Goal: Task Accomplishment & Management: Complete application form

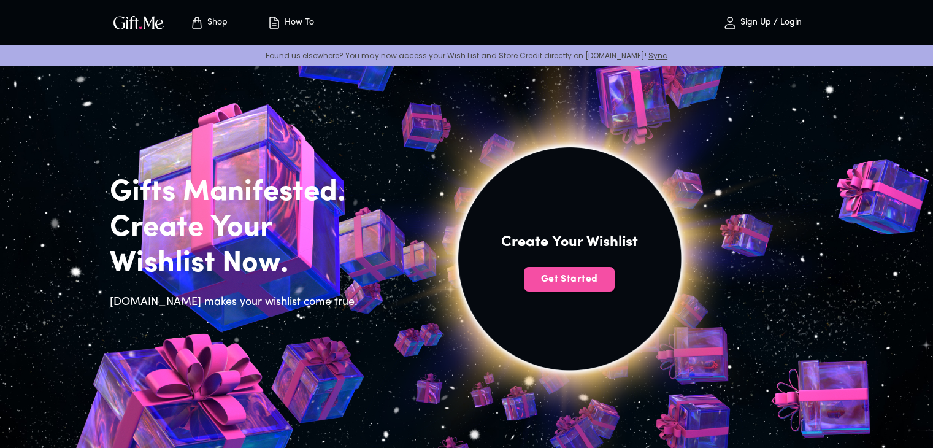
click at [564, 267] on button "Get Started" at bounding box center [569, 279] width 91 height 25
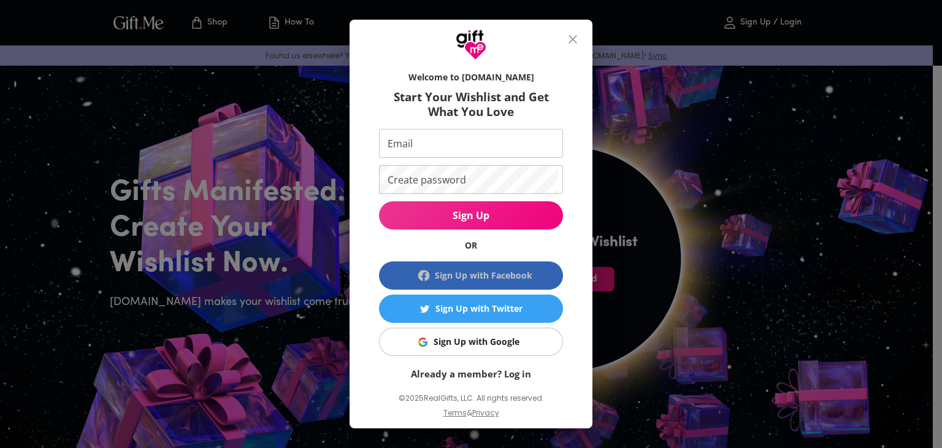
click at [497, 280] on div "Sign Up with Facebook" at bounding box center [483, 275] width 97 height 13
click at [453, 267] on button "Sign Up with Facebook" at bounding box center [471, 275] width 184 height 28
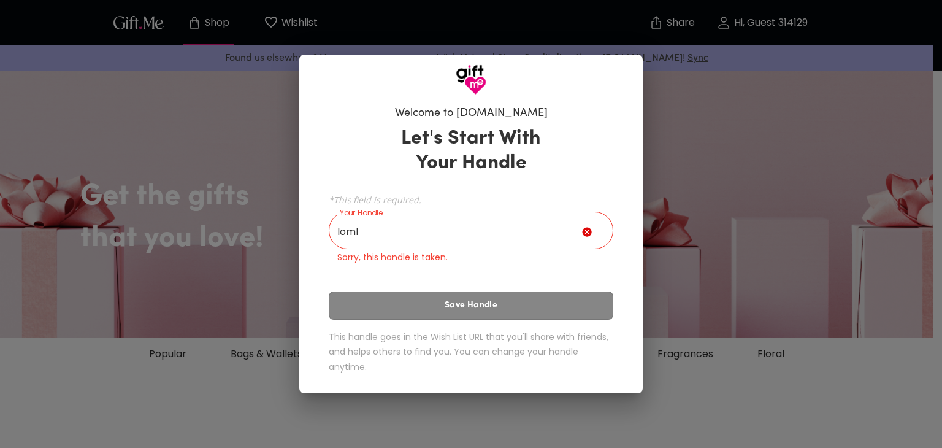
drag, startPoint x: 388, startPoint y: 285, endPoint x: 384, endPoint y: 302, distance: 18.0
click at [384, 302] on div "Let's Start With Your Handle *This field is required. Your Handle loml Your Han…" at bounding box center [471, 252] width 285 height 263
click at [409, 223] on input "loml" at bounding box center [455, 232] width 253 height 34
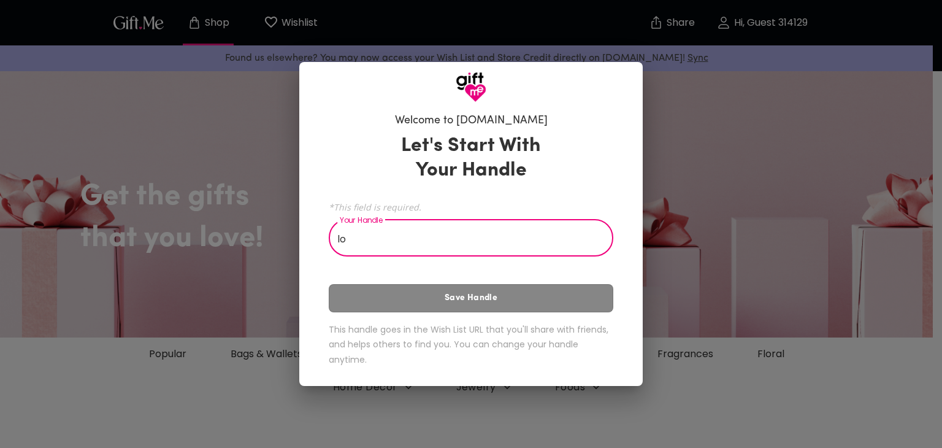
type input "l"
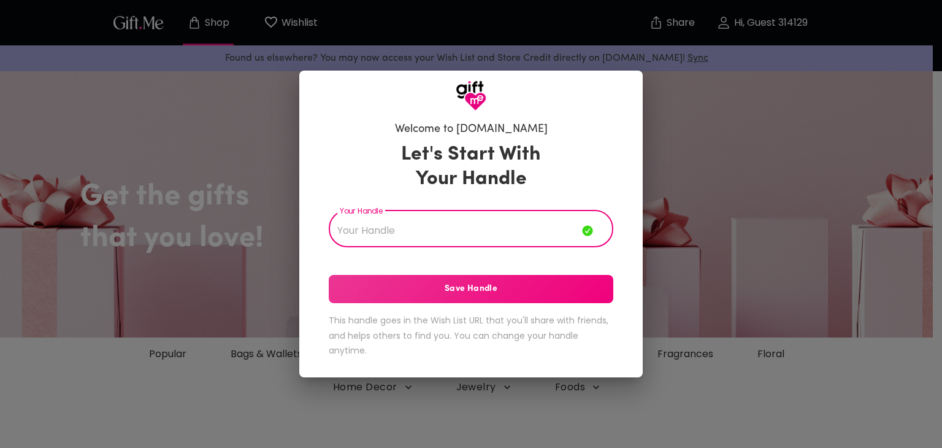
type input "g"
type input "foreversnoopy"
click at [407, 286] on span "Save Handle" at bounding box center [471, 288] width 285 height 13
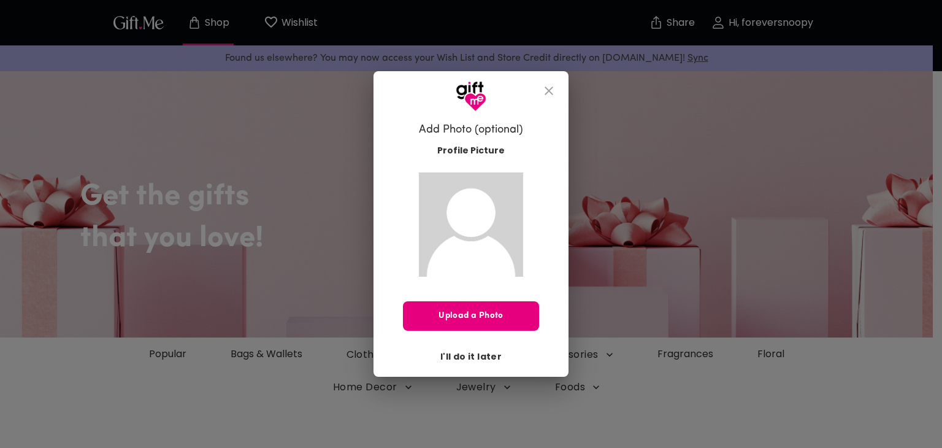
click at [463, 353] on span "I'll do it later" at bounding box center [470, 356] width 61 height 13
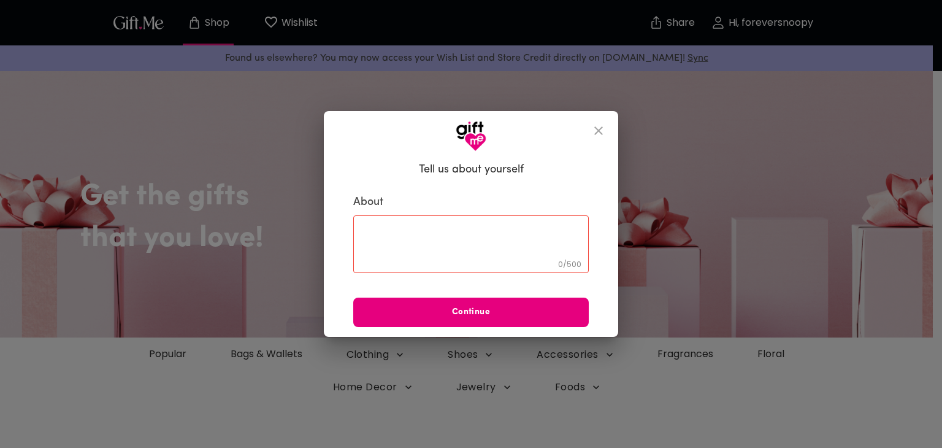
click at [483, 224] on div "0 / 500 ​" at bounding box center [470, 244] width 235 height 58
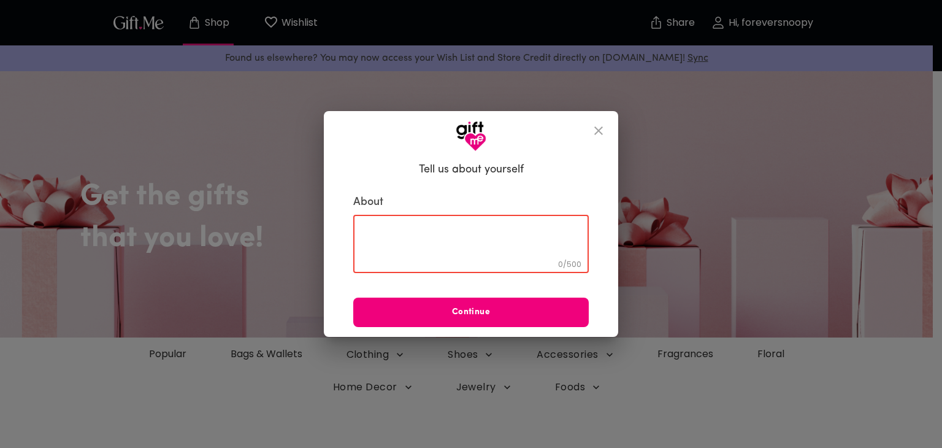
click at [461, 315] on span "Continue" at bounding box center [470, 311] width 235 height 13
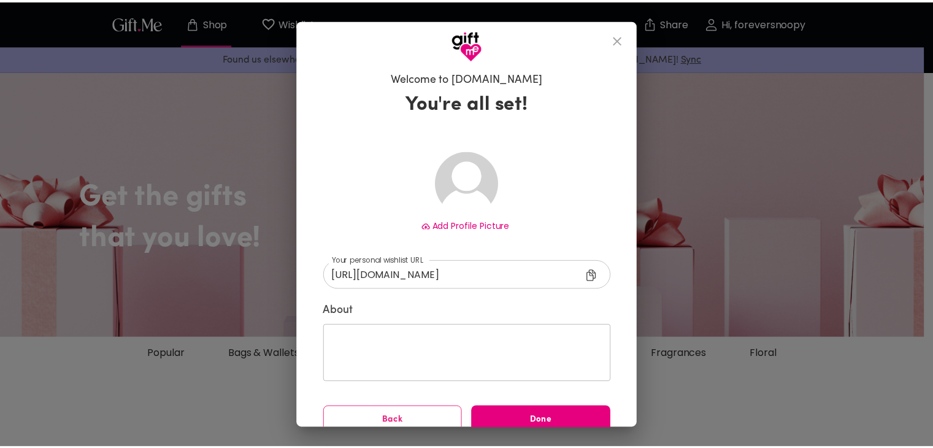
scroll to position [17, 0]
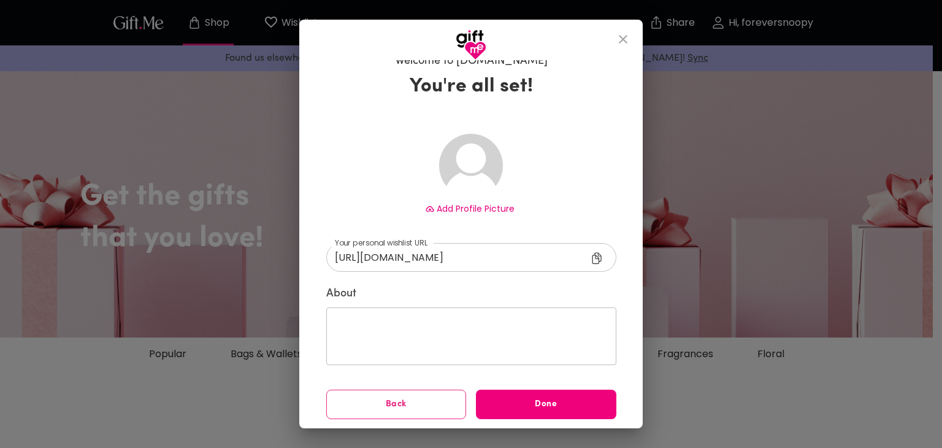
click at [496, 408] on span "Done" at bounding box center [546, 403] width 140 height 13
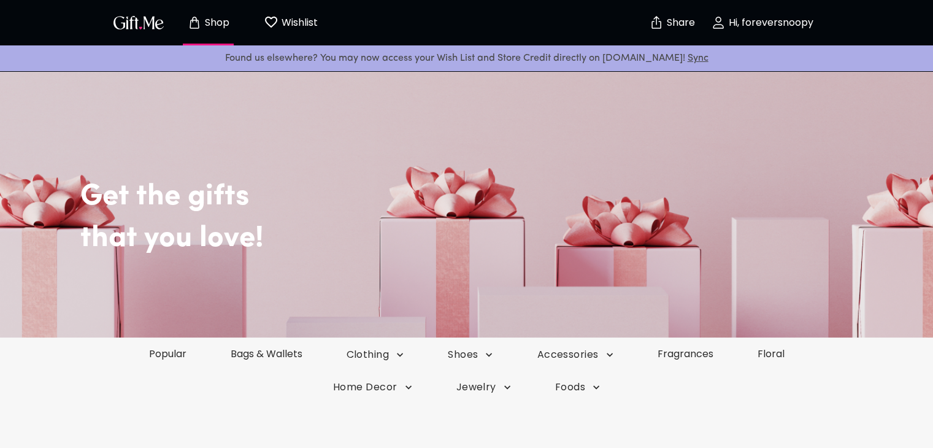
click at [667, 22] on p "Share" at bounding box center [678, 23] width 31 height 10
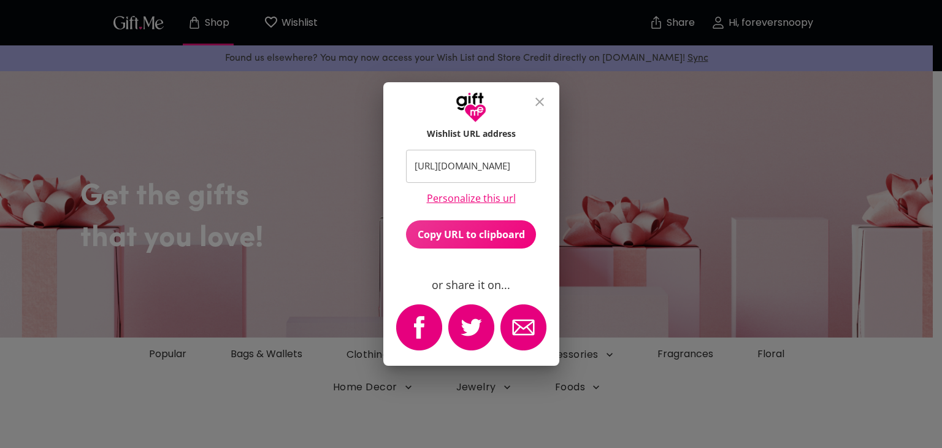
click at [527, 94] on button "close" at bounding box center [539, 101] width 29 height 29
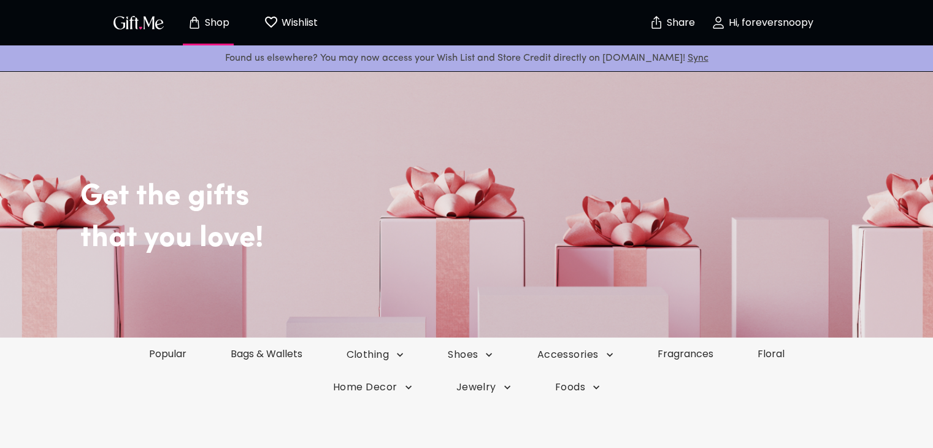
click at [294, 20] on p "Wishlist" at bounding box center [297, 23] width 39 height 16
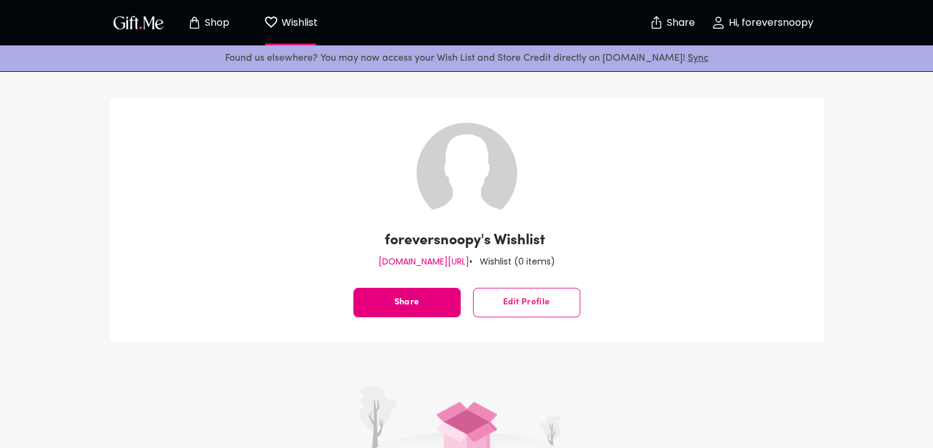
click at [220, 23] on p "Shop" at bounding box center [216, 23] width 28 height 10
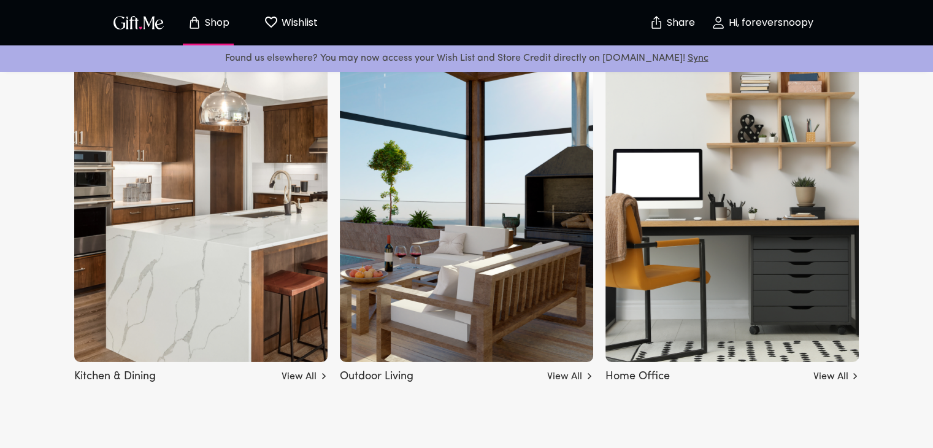
scroll to position [3770, 0]
